Goal: Communication & Community: Ask a question

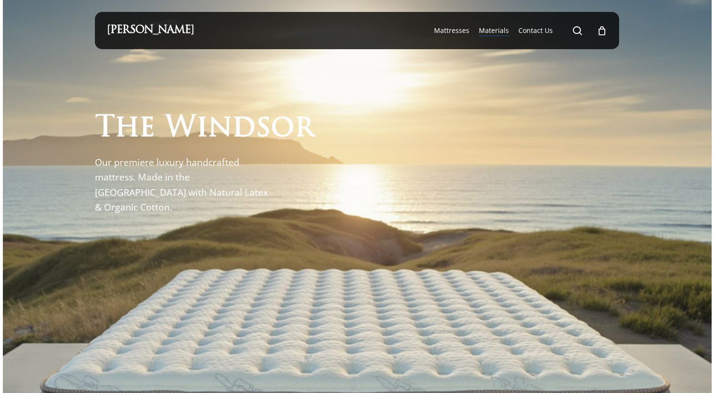
click at [497, 31] on span "Materials" at bounding box center [494, 30] width 30 height 9
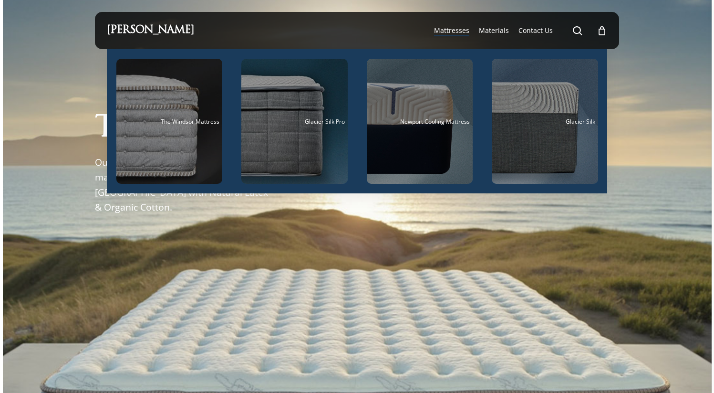
click at [449, 28] on span "Mattresses" at bounding box center [451, 30] width 35 height 9
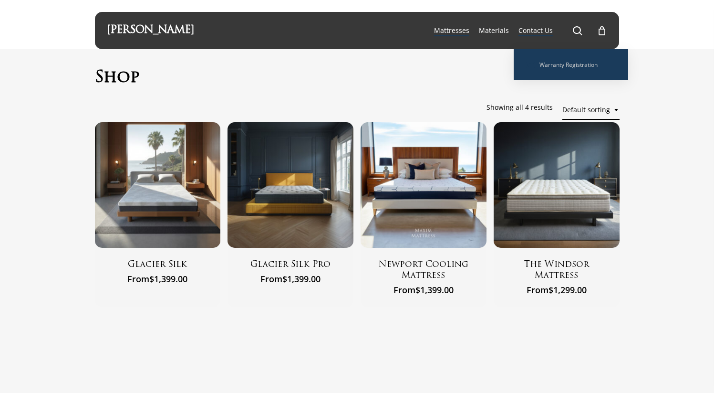
click at [537, 32] on span "Contact Us" at bounding box center [536, 30] width 34 height 9
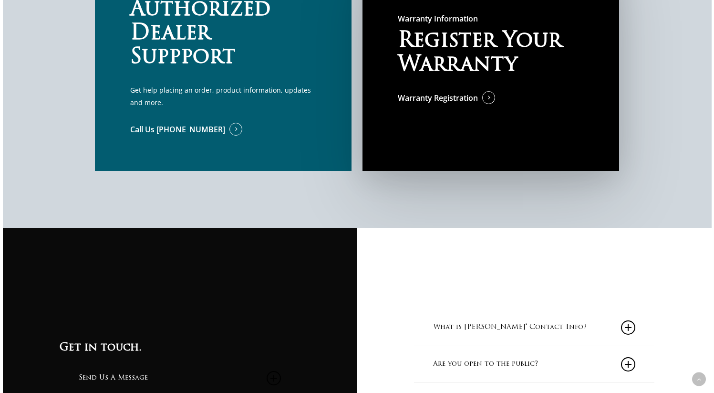
scroll to position [884, 0]
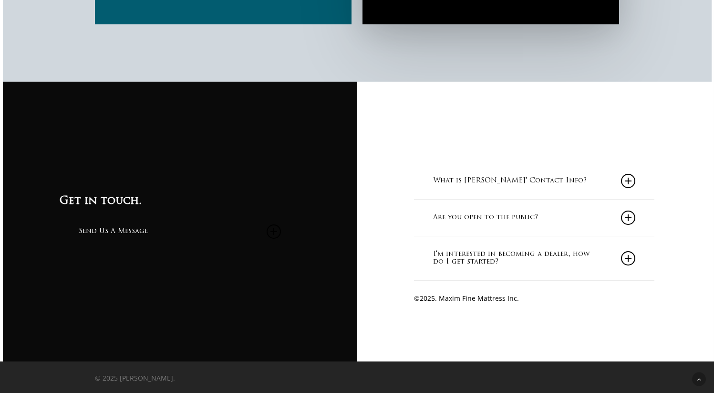
click at [510, 228] on link "Are you open to the public?" at bounding box center [534, 217] width 202 height 36
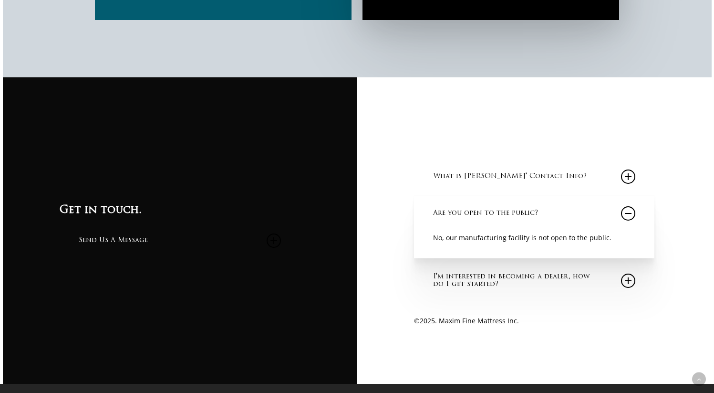
scroll to position [911, 0]
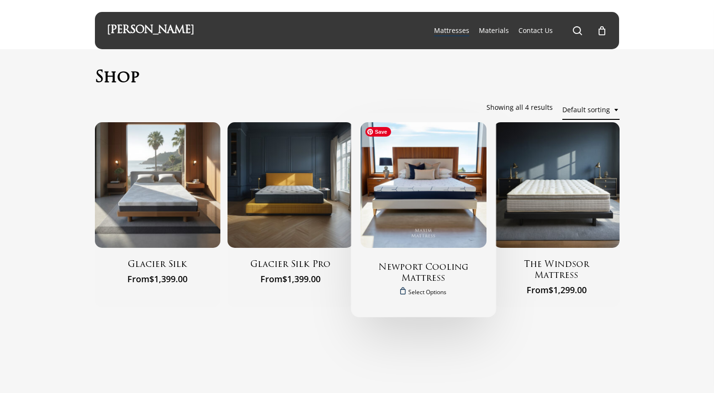
click at [433, 216] on img "Newport Cooling Mattress" at bounding box center [424, 185] width 126 height 126
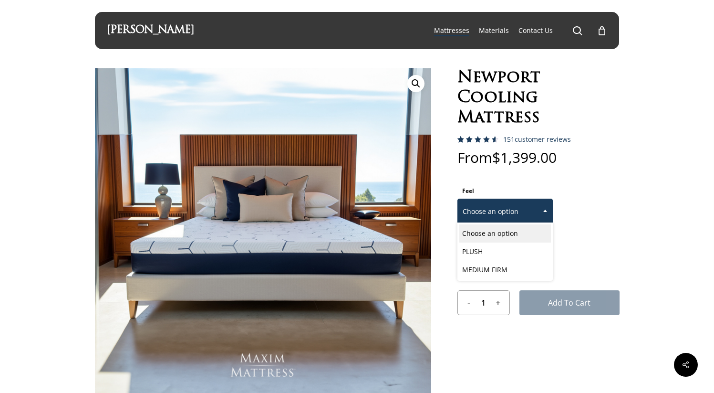
click at [505, 210] on span "Choose an option" at bounding box center [505, 211] width 94 height 20
select select "MEDIUM FIRM"
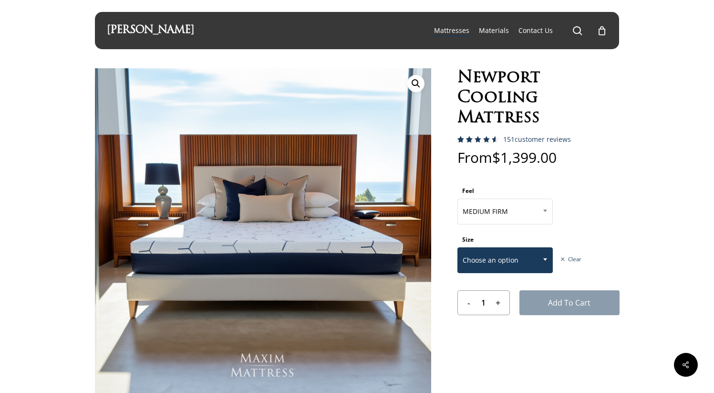
click at [518, 250] on span "Choose an option" at bounding box center [505, 260] width 94 height 20
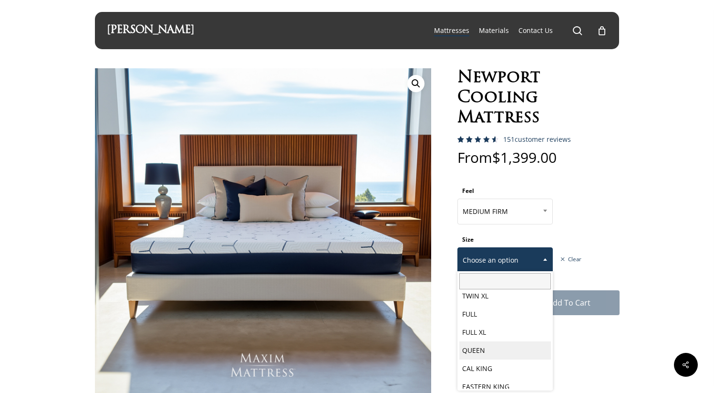
scroll to position [50, 0]
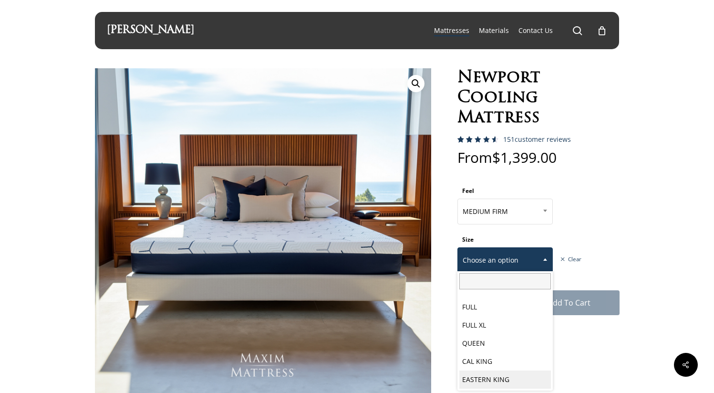
select select "EASTERN KING"
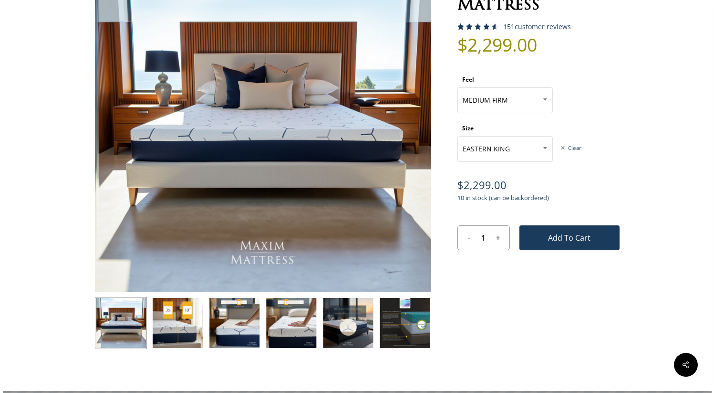
scroll to position [114, 0]
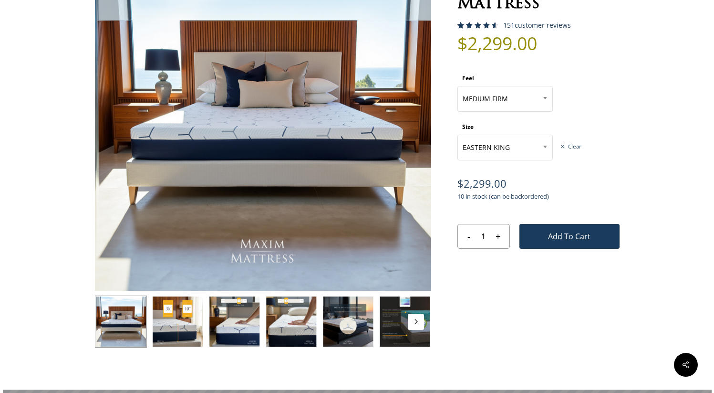
click at [188, 331] on img at bounding box center [178, 321] width 52 height 52
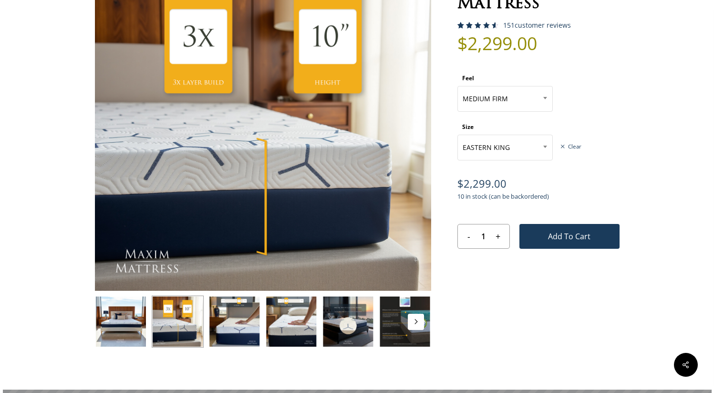
click at [233, 326] on img at bounding box center [235, 321] width 52 height 52
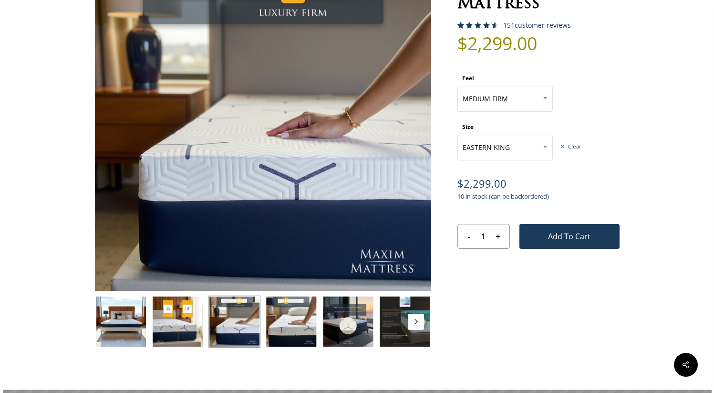
click at [280, 325] on img at bounding box center [291, 321] width 52 height 52
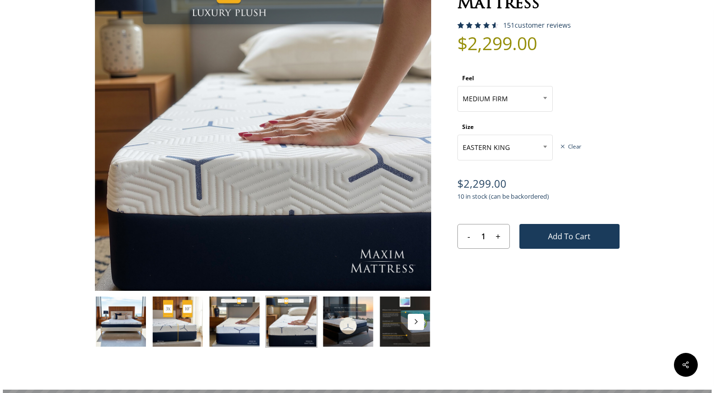
click at [353, 333] on img at bounding box center [348, 321] width 52 height 52
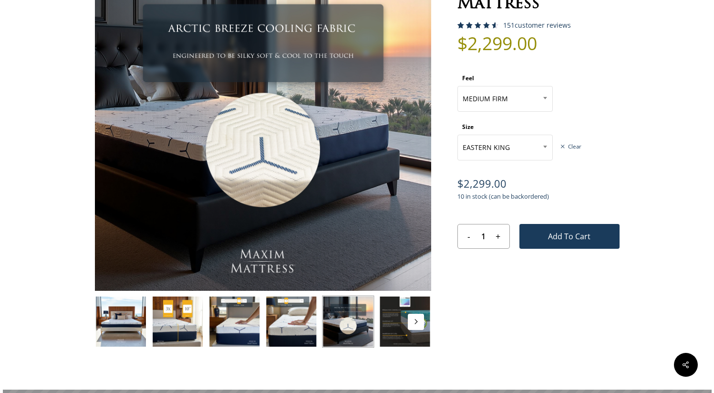
click at [405, 343] on img at bounding box center [405, 321] width 52 height 52
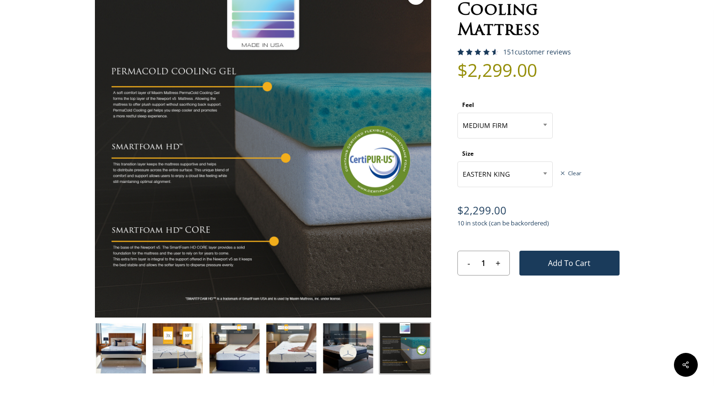
scroll to position [0, 0]
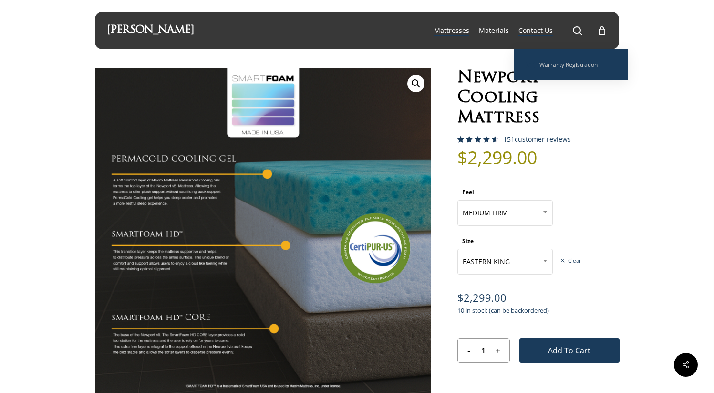
click at [537, 31] on span "Contact Us" at bounding box center [536, 30] width 34 height 9
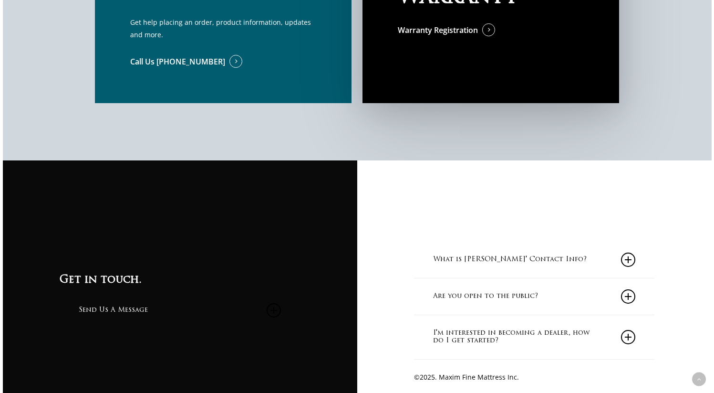
scroll to position [884, 0]
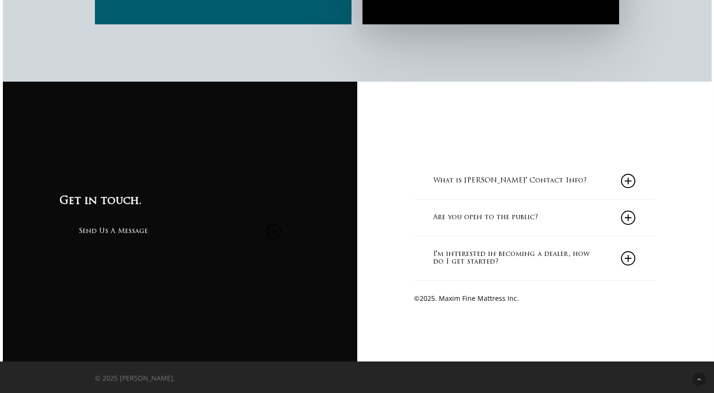
click at [498, 185] on link "What is [PERSON_NAME]' Contact Info?" at bounding box center [534, 181] width 202 height 36
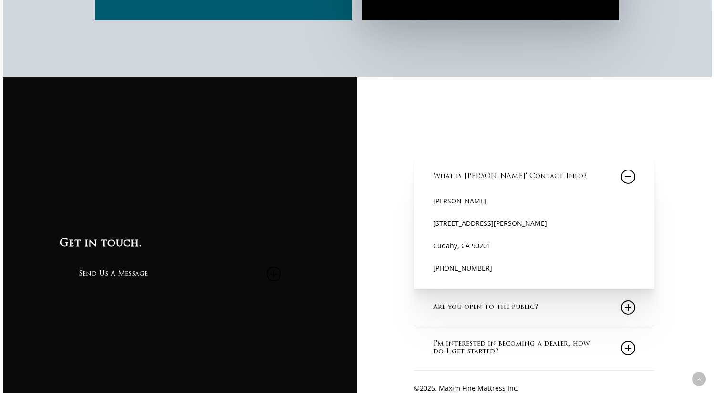
scroll to position [978, 0]
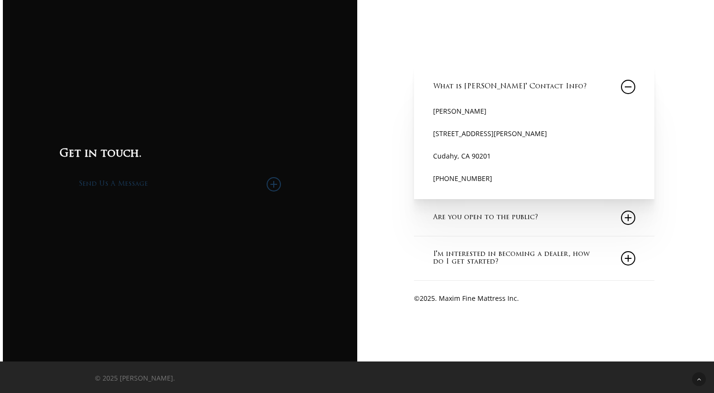
click at [126, 185] on link "Send Us A Message" at bounding box center [180, 184] width 202 height 36
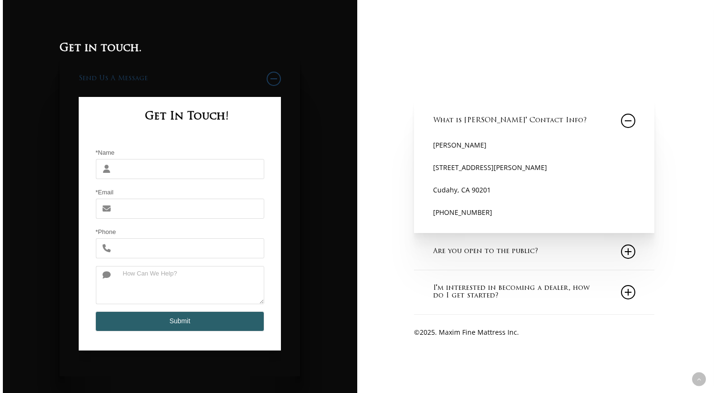
click at [128, 171] on input "*Name" at bounding box center [190, 169] width 148 height 20
type input "[PERSON_NAME]"
type input "[EMAIL_ADDRESS][DOMAIN_NAME]"
type input "5104556442"
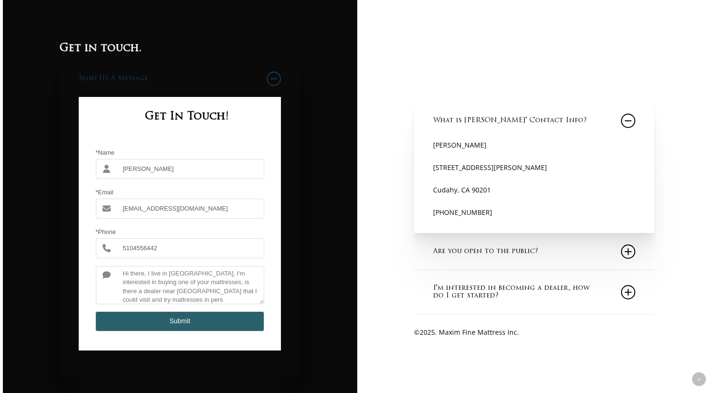
scroll to position [0, 0]
type textarea "Hi there, I live in [GEOGRAPHIC_DATA], I'm interested in buying one of your mat…"
click at [205, 324] on button "Submit" at bounding box center [179, 321] width 169 height 20
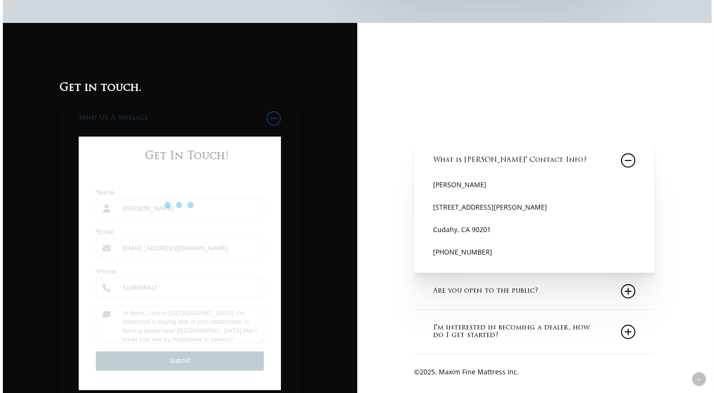
scroll to position [933, 0]
